Goal: Task Accomplishment & Management: Use online tool/utility

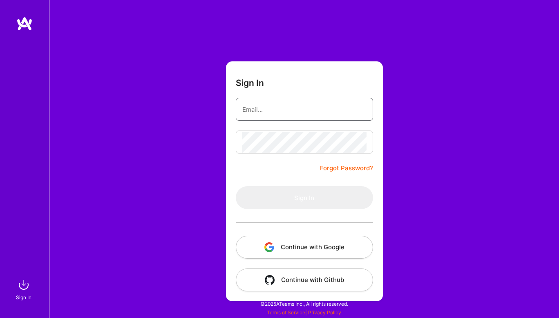
click at [283, 117] on input "email" at bounding box center [305, 109] width 124 height 21
type input "[EMAIL_ADDRESS][DOMAIN_NAME]"
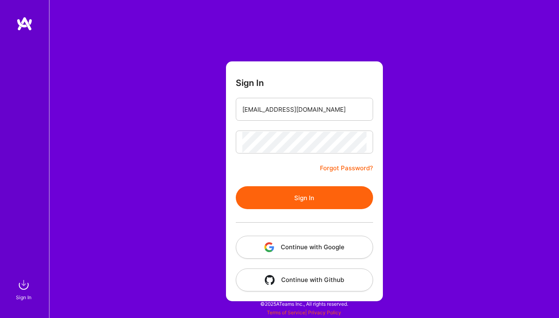
click at [298, 196] on button "Sign In" at bounding box center [304, 197] width 137 height 23
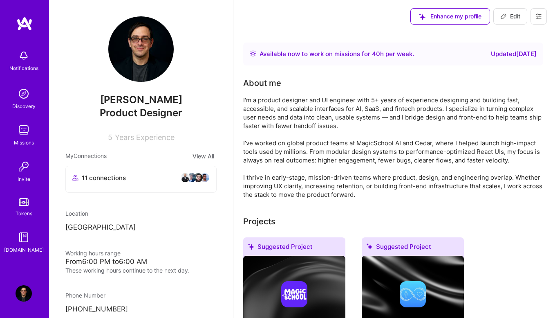
click at [21, 116] on div "Notifications Discovery Missions Invite Tokens [DOMAIN_NAME]" at bounding box center [24, 150] width 49 height 208
click at [21, 138] on img at bounding box center [24, 130] width 16 height 16
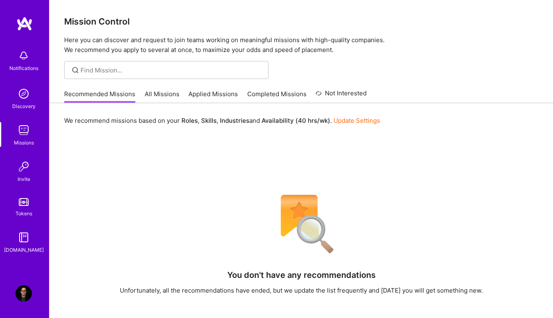
click at [152, 96] on link "All Missions" at bounding box center [162, 96] width 35 height 13
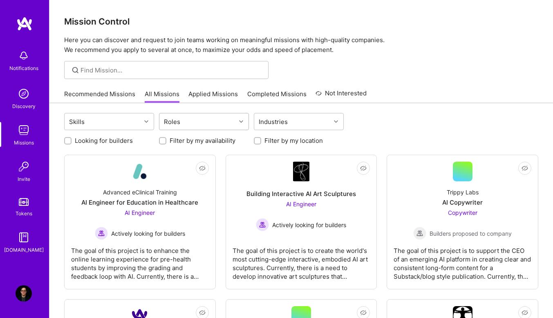
click at [218, 120] on div "Roles" at bounding box center [198, 121] width 76 height 16
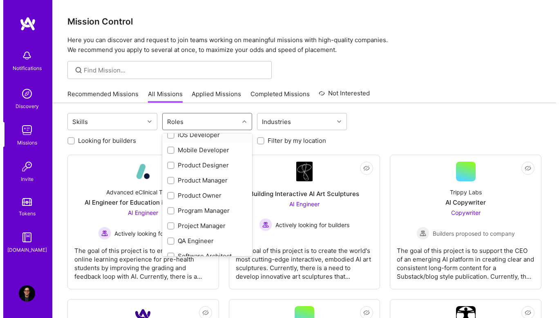
scroll to position [235, 0]
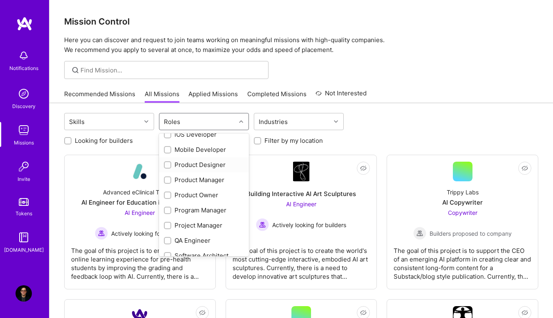
click at [166, 160] on div "Product Designer" at bounding box center [204, 164] width 90 height 15
checkbox input "true"
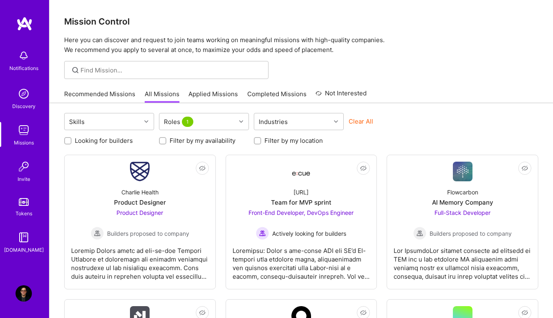
click at [444, 119] on div "Skills Roles 1 Industries Clear All" at bounding box center [301, 122] width 474 height 19
click at [308, 199] on div "Team for MVP sprint" at bounding box center [301, 202] width 61 height 9
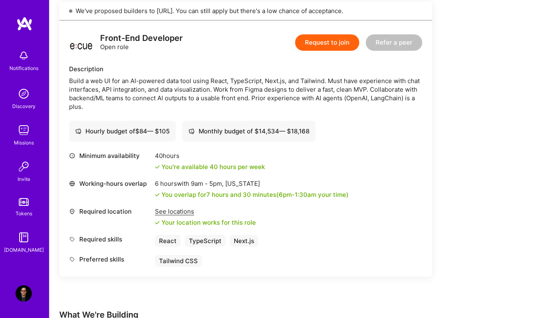
scroll to position [557, 0]
